Goal: Navigation & Orientation: Go to known website

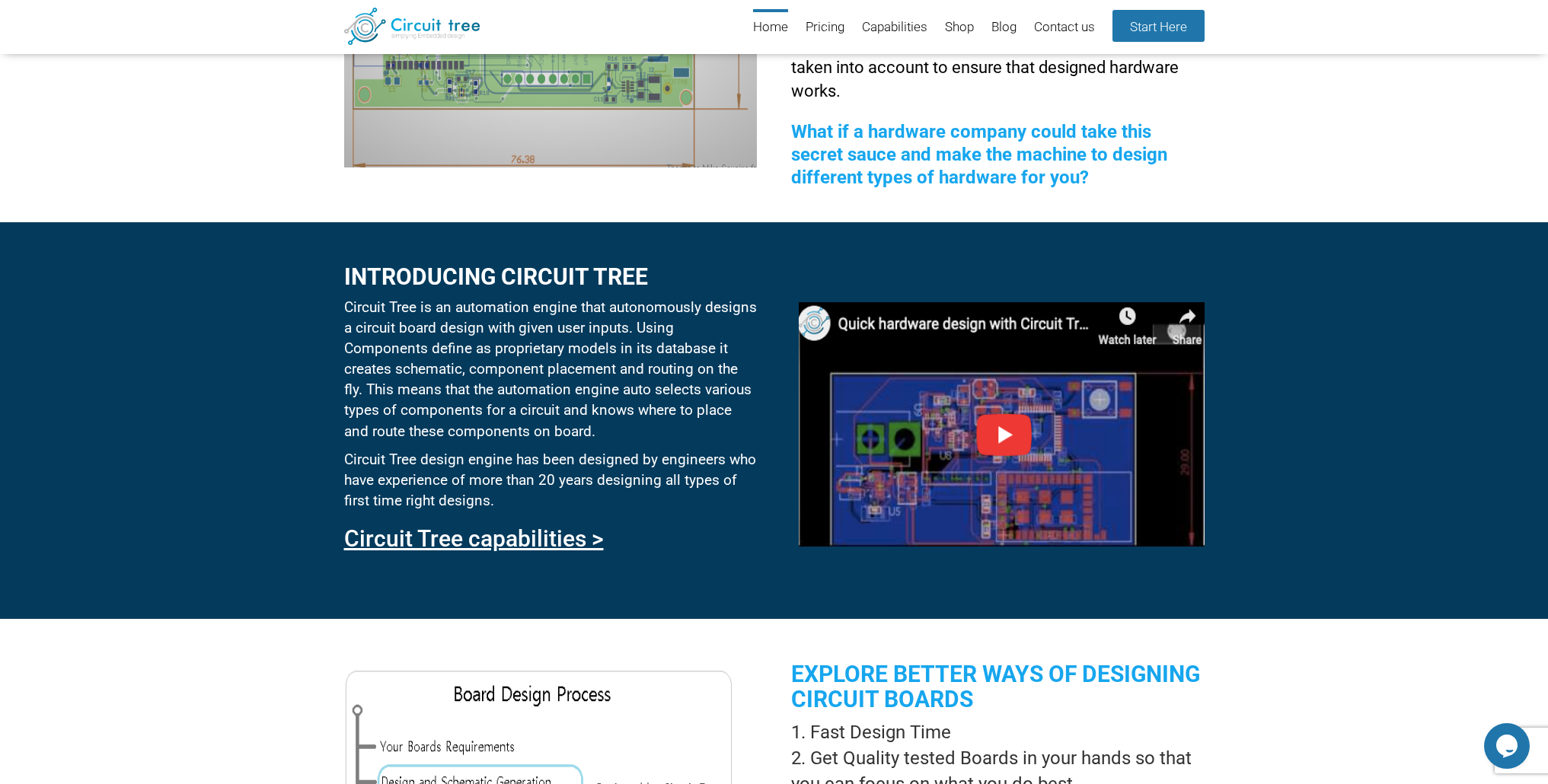
scroll to position [542, 0]
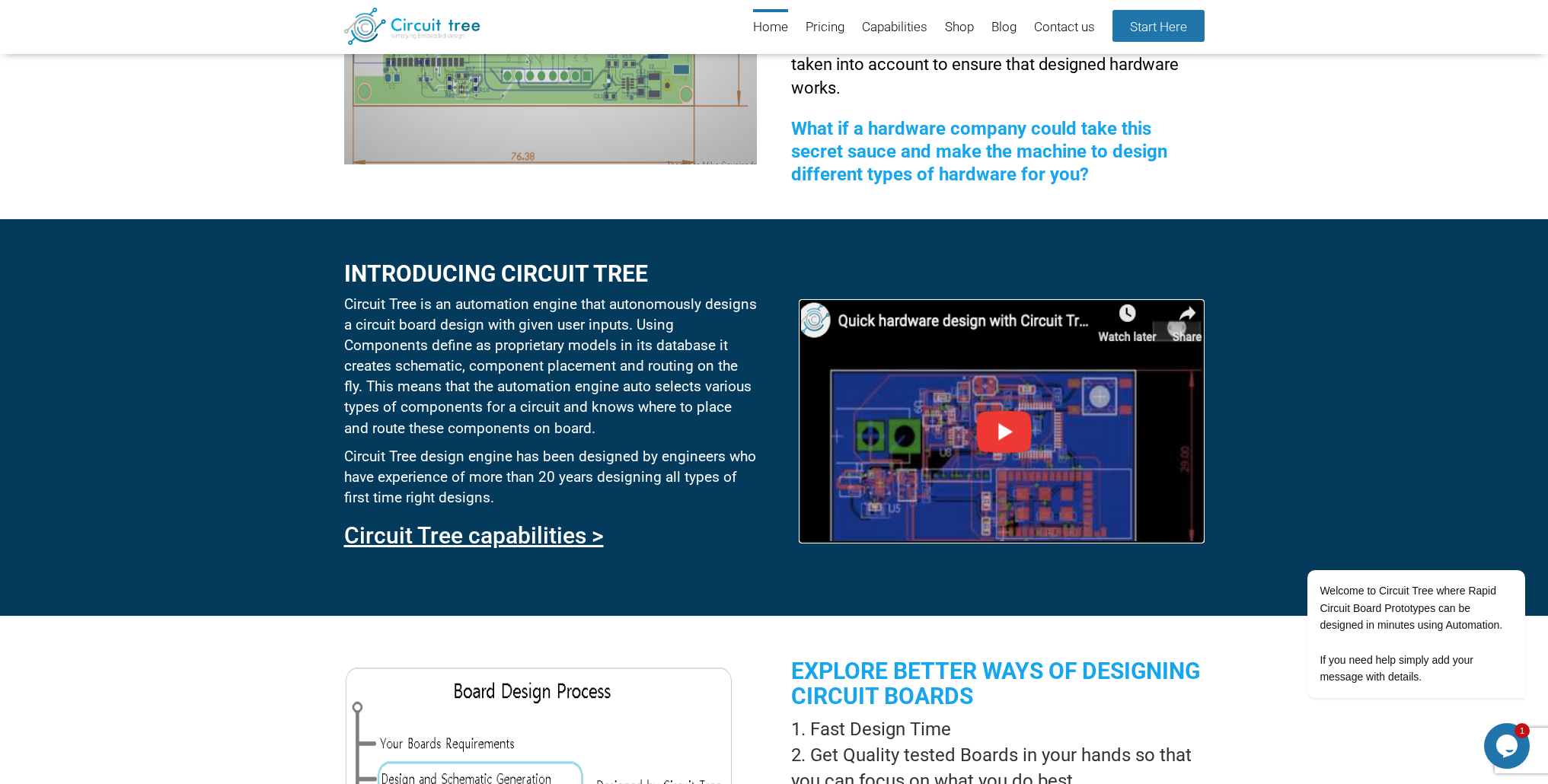
click at [1016, 437] on img at bounding box center [1001, 421] width 405 height 244
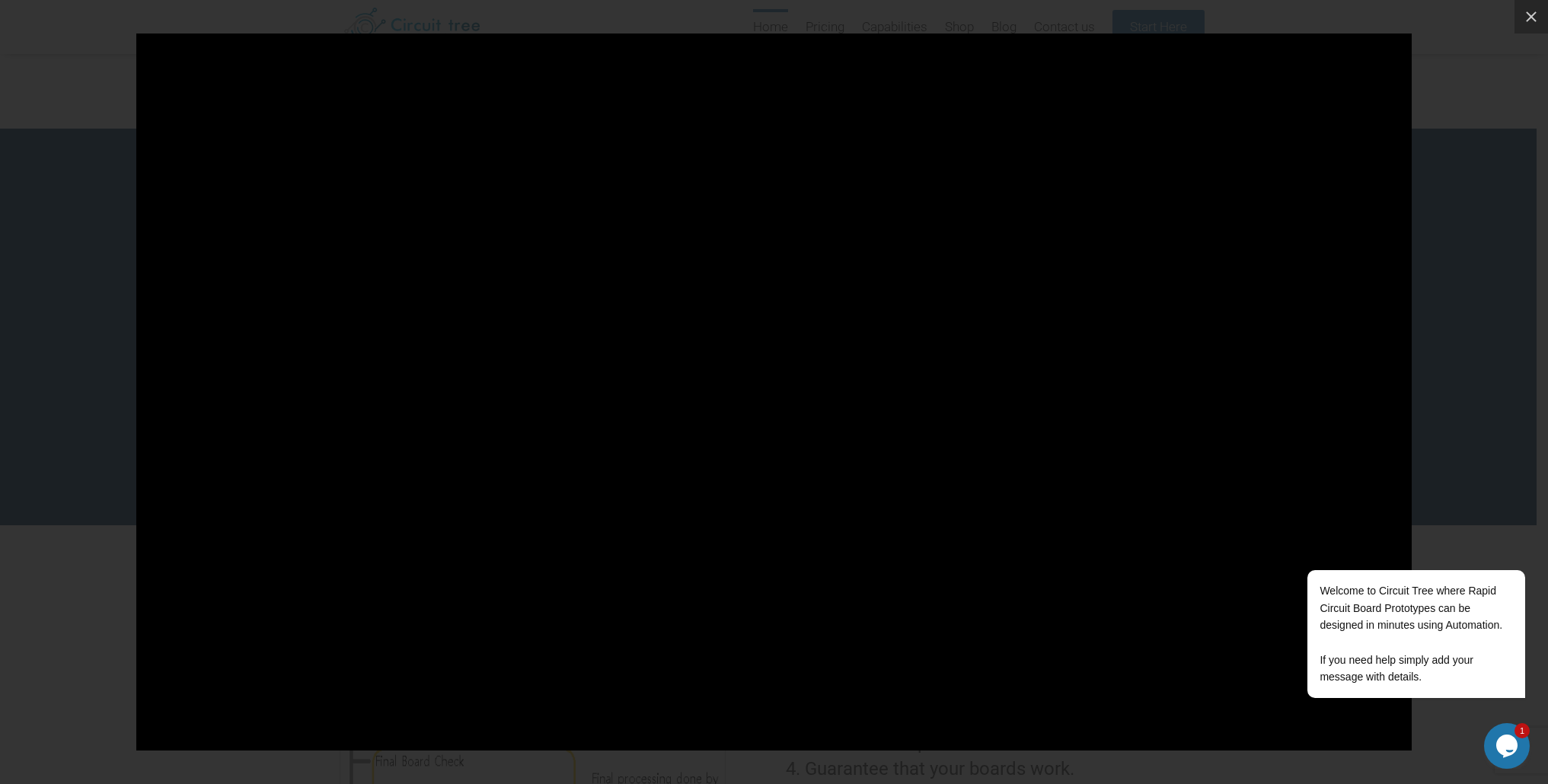
scroll to position [0, 0]
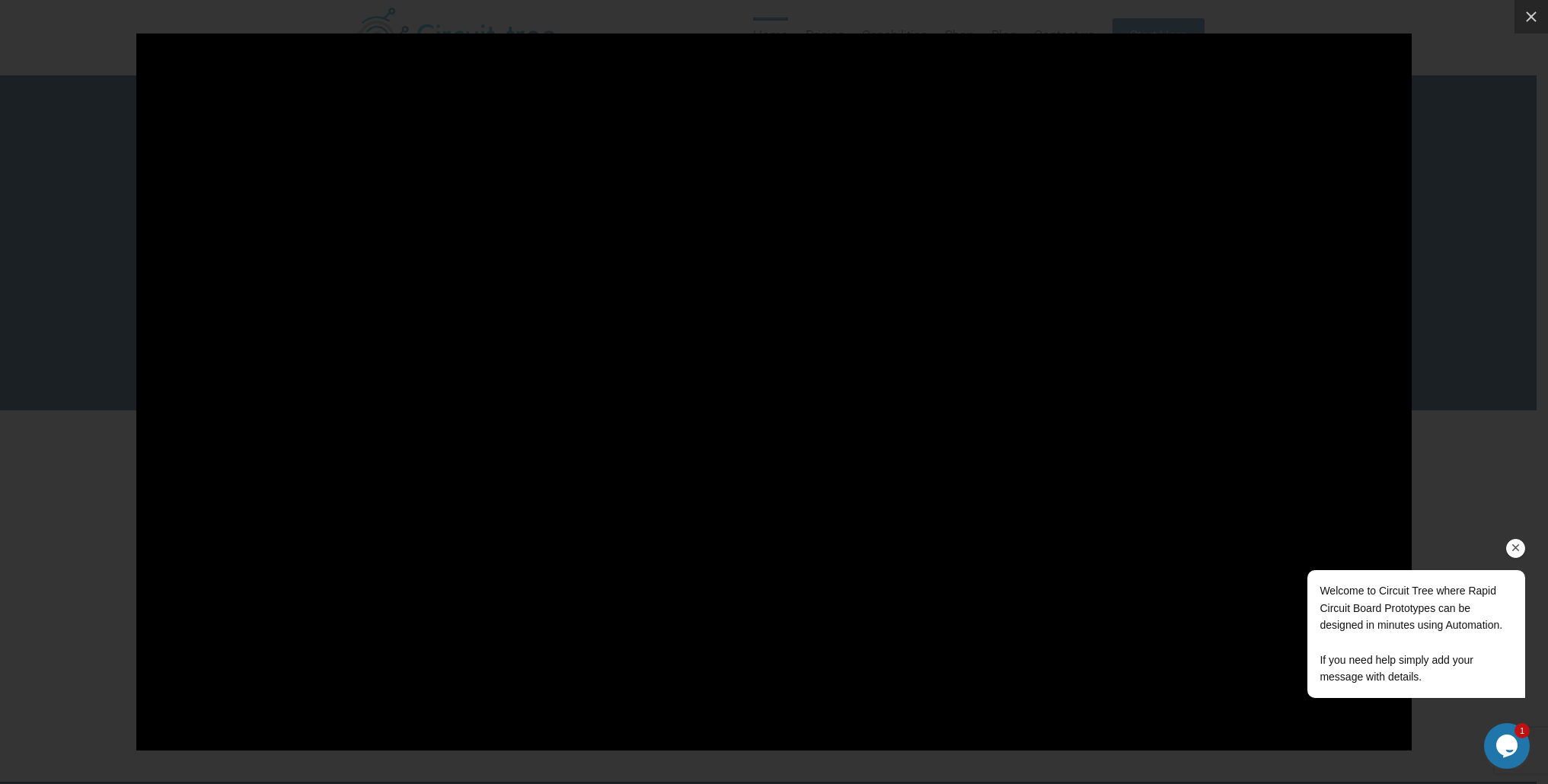
click at [1520, 552] on icon "Chat attention grabber" at bounding box center [1516, 547] width 14 height 14
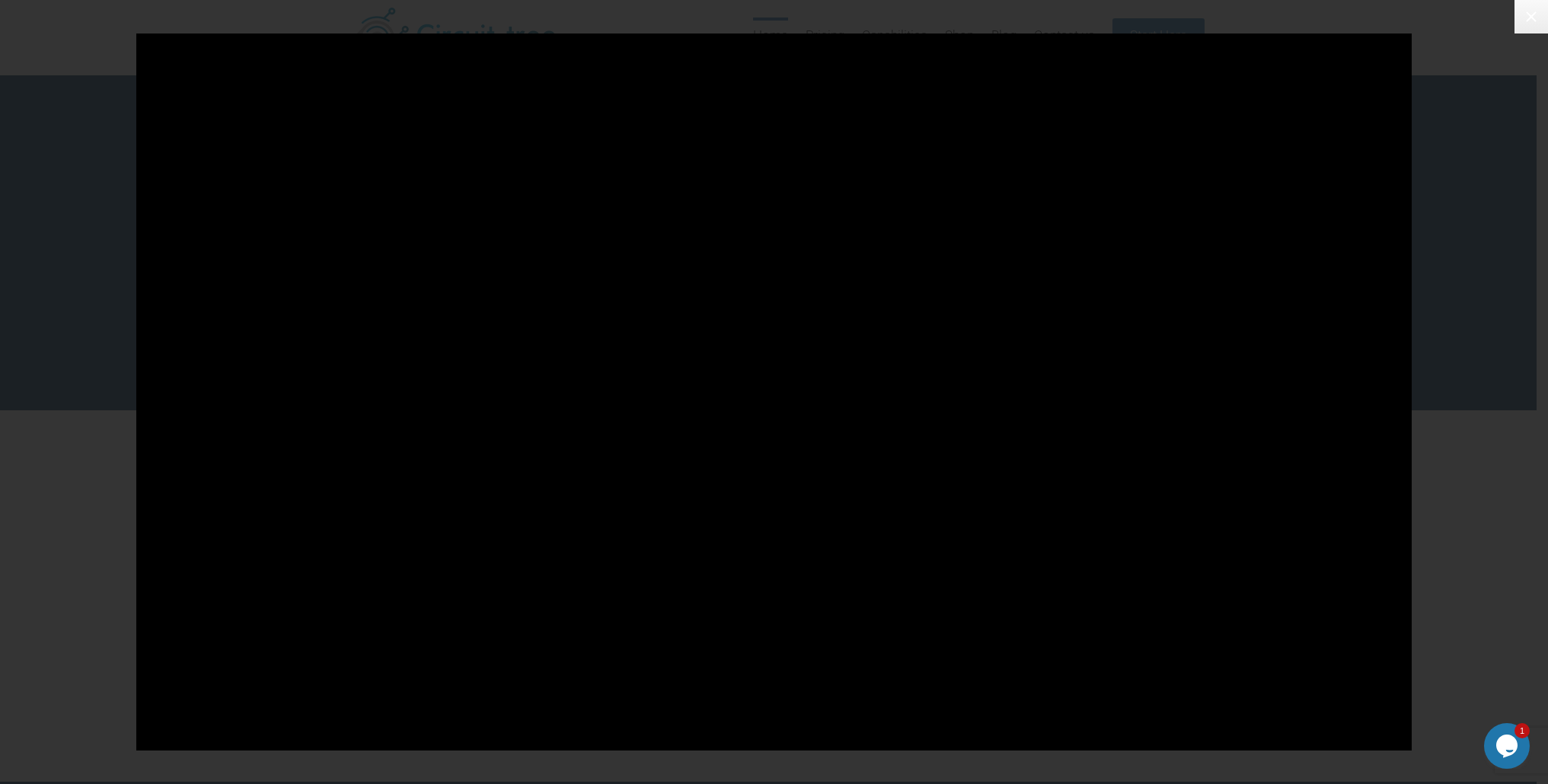
click at [1534, 23] on icon at bounding box center [1531, 16] width 18 height 18
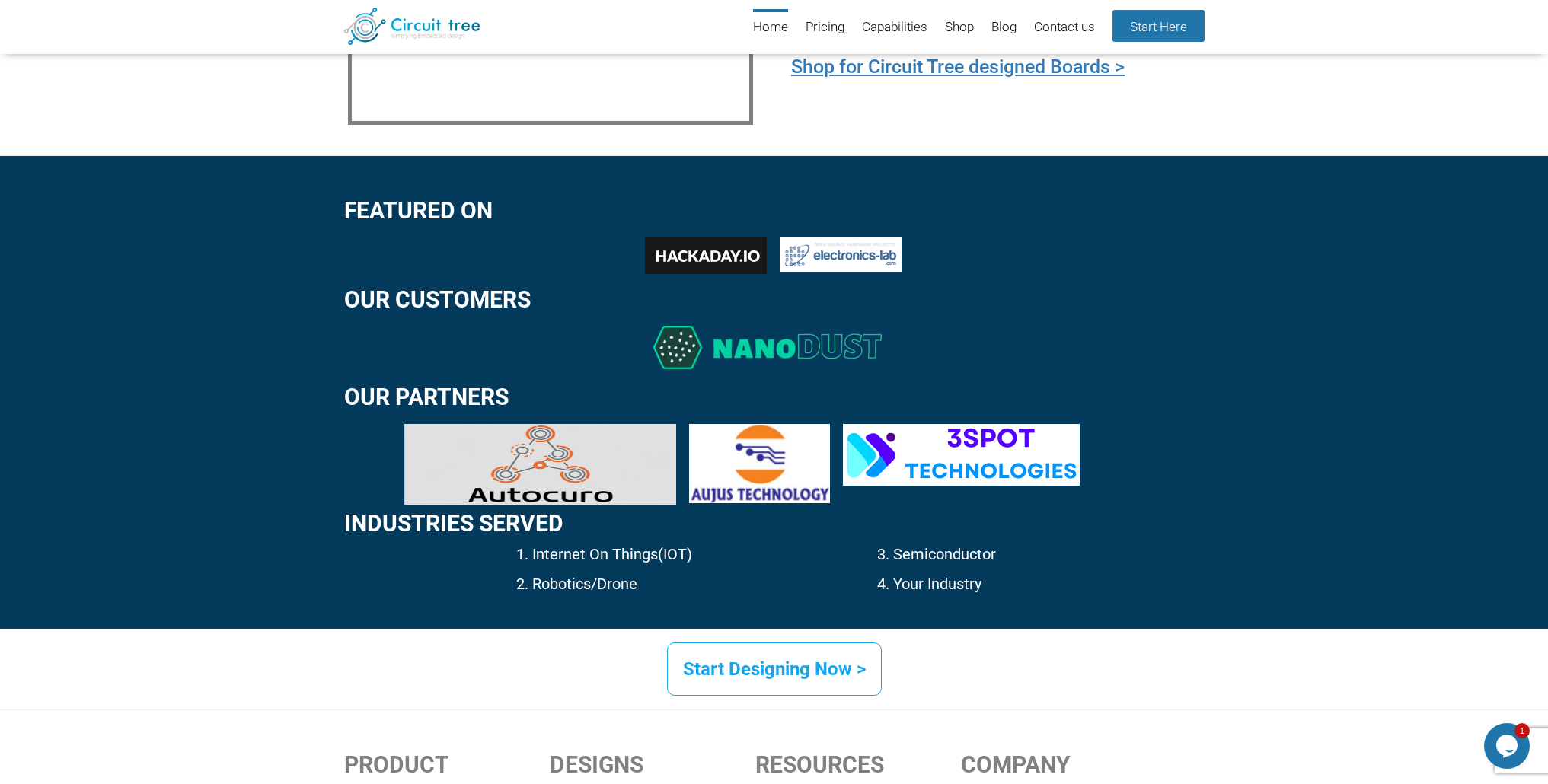
scroll to position [2151, 0]
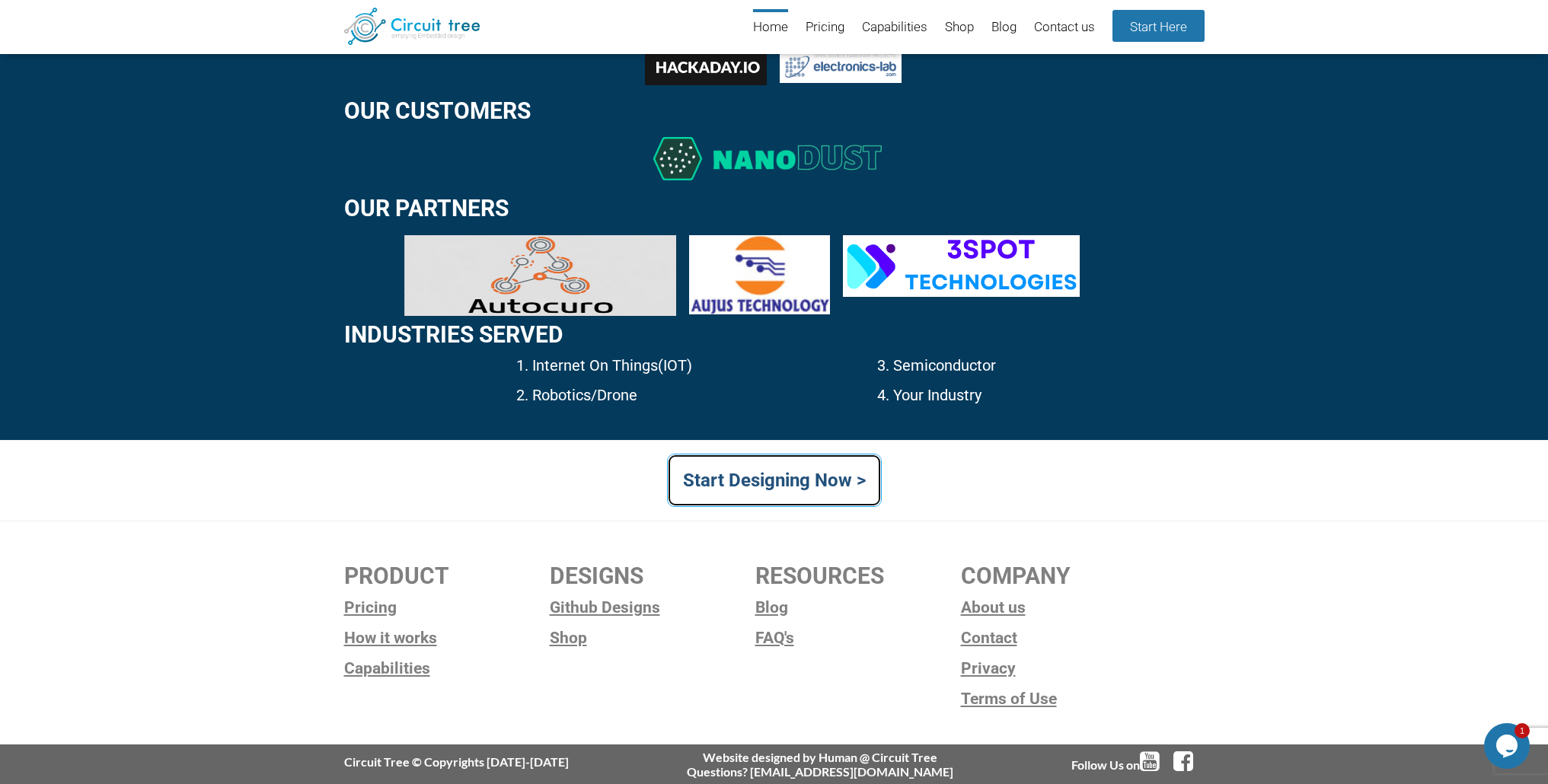
click at [795, 483] on link "Start Designing Now >" at bounding box center [774, 480] width 214 height 53
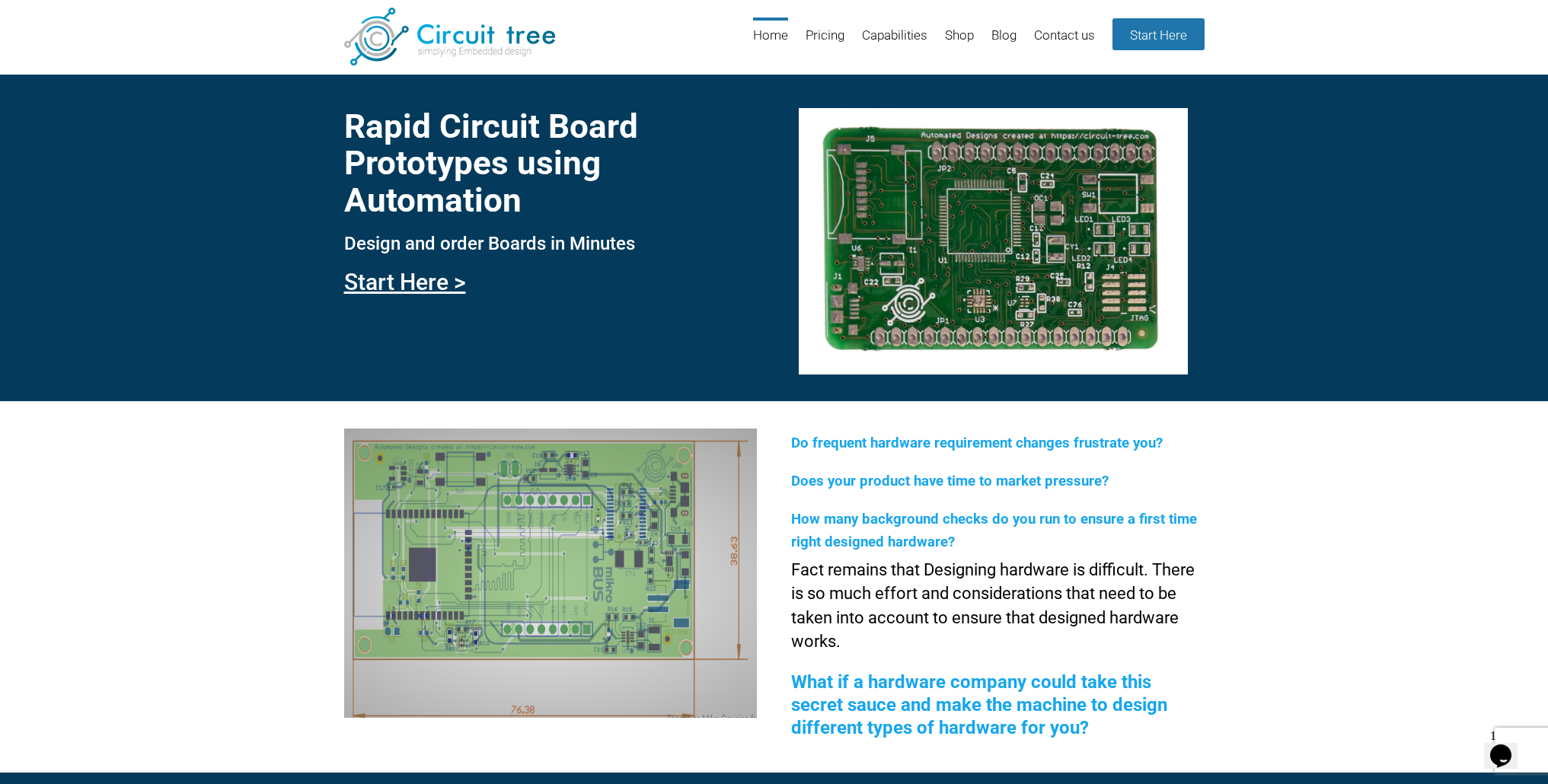
scroll to position [12, 0]
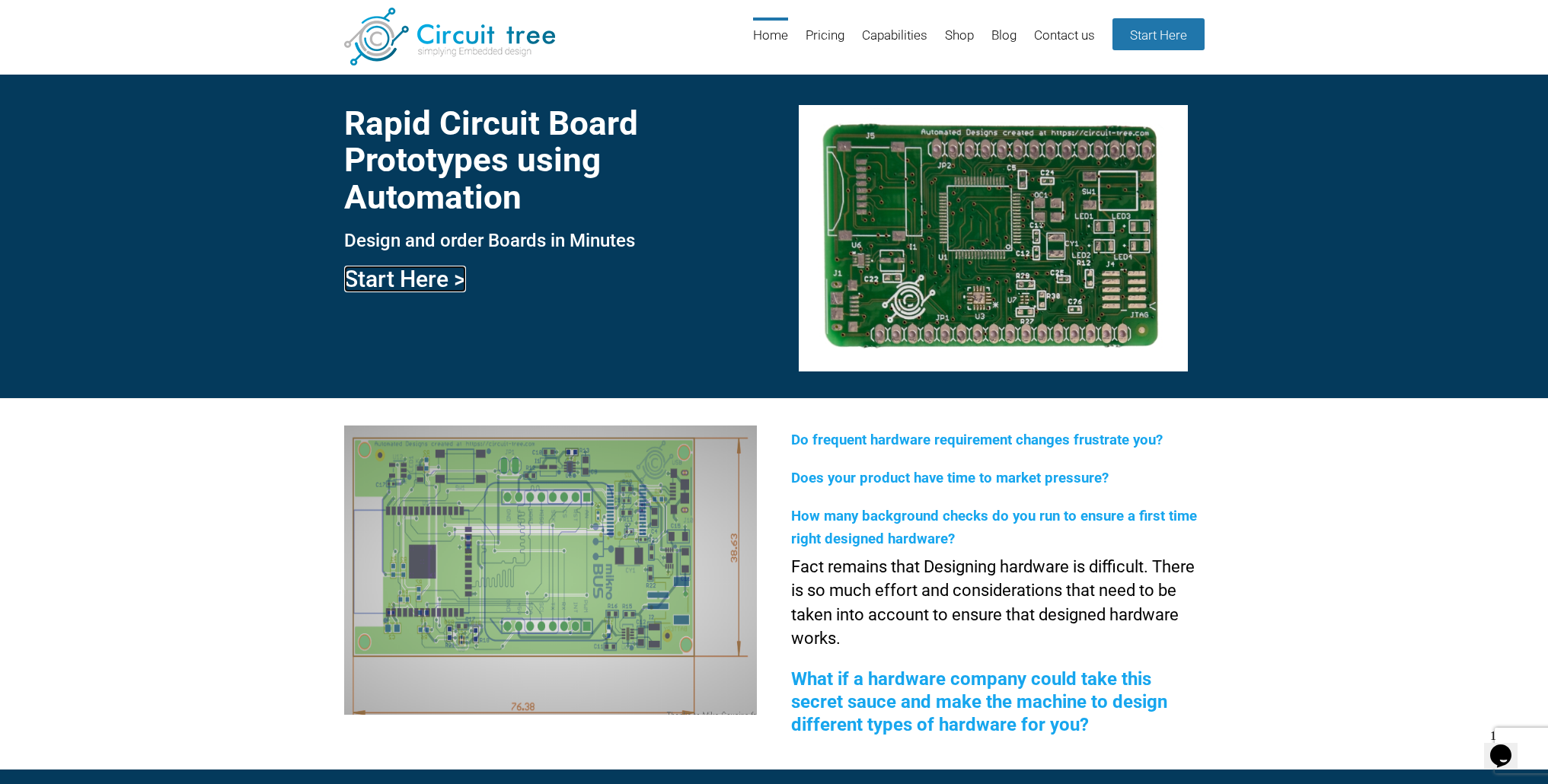
click at [447, 283] on link "Start Here >" at bounding box center [405, 278] width 122 height 26
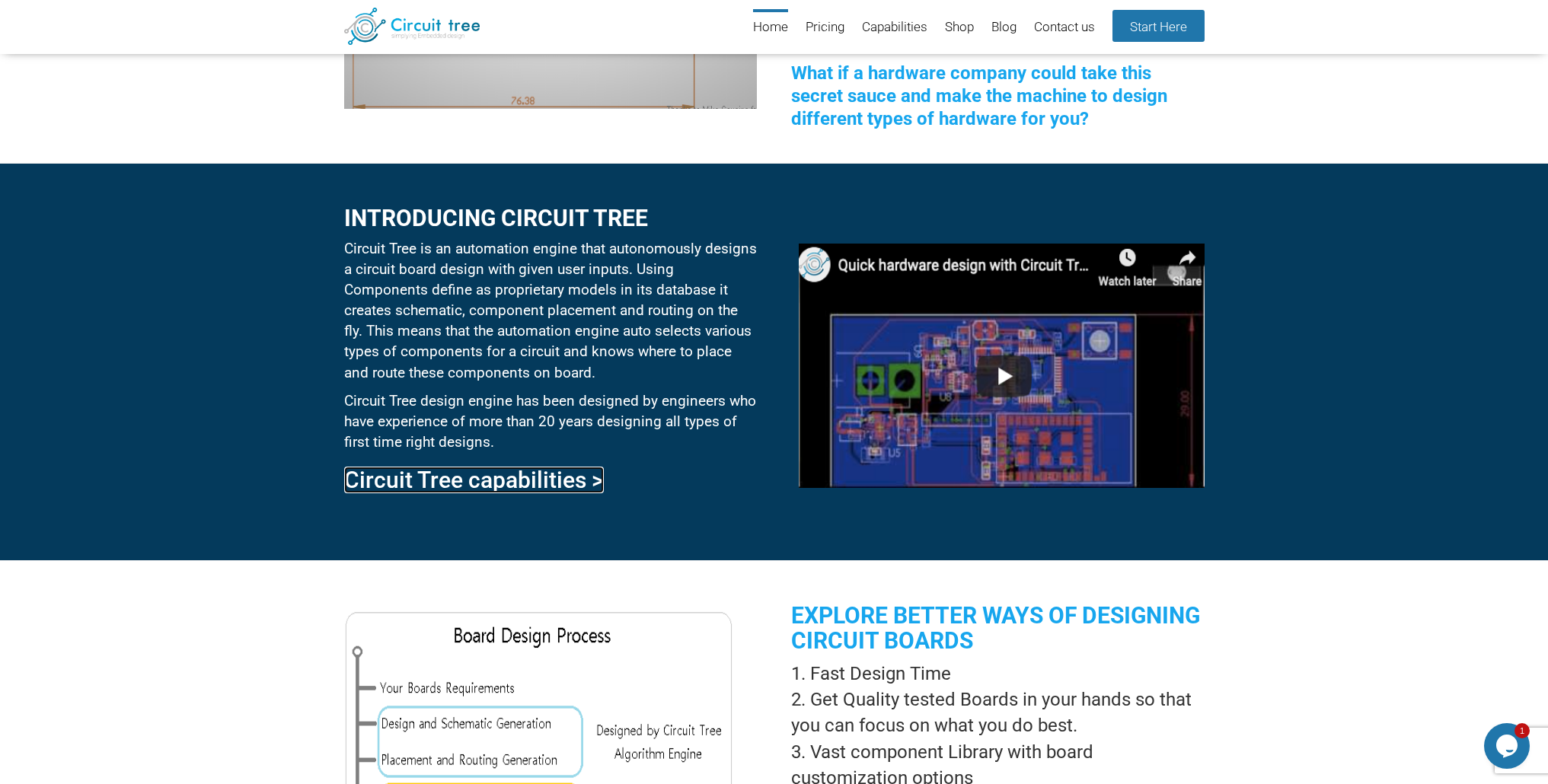
click at [523, 484] on link "Circuit Tree capabilities >" at bounding box center [474, 479] width 259 height 26
